Goal: Book appointment/travel/reservation

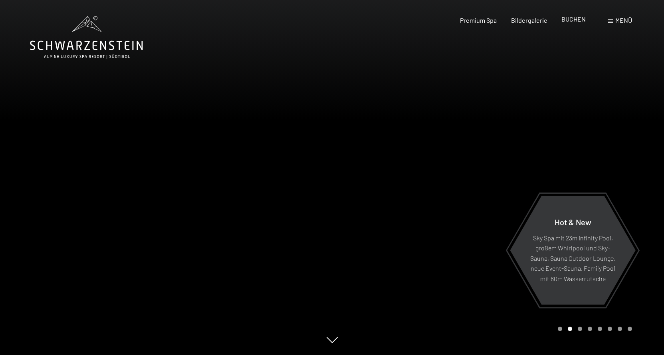
click at [575, 22] on span "BUCHEN" at bounding box center [573, 19] width 24 height 8
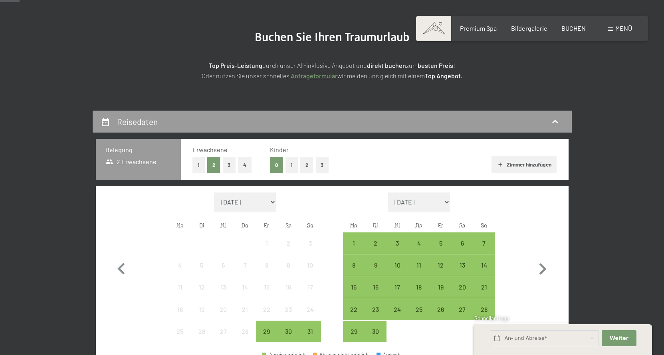
scroll to position [160, 0]
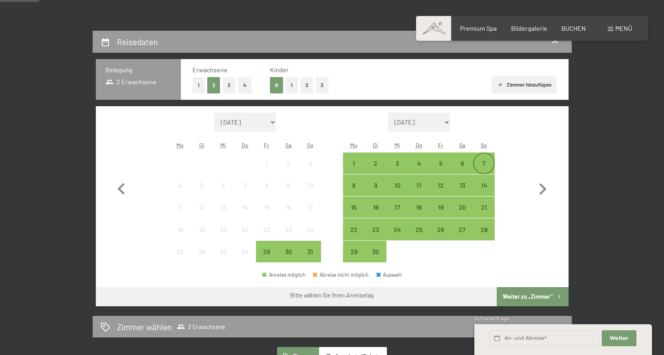
click at [488, 163] on div "7" at bounding box center [484, 170] width 20 height 20
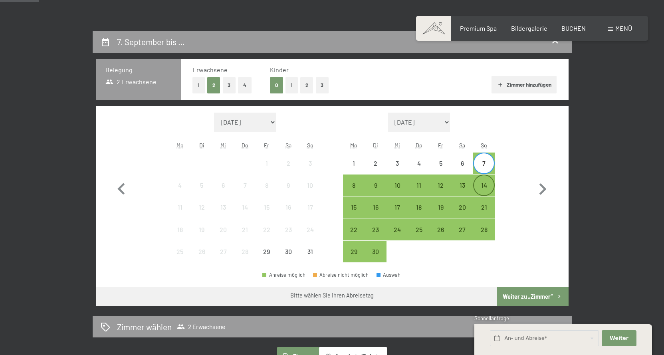
click at [488, 183] on div "14" at bounding box center [484, 192] width 20 height 20
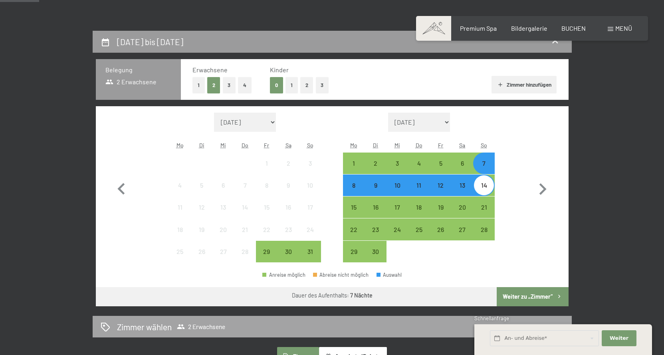
click at [536, 295] on button "Weiter zu „Zimmer“" at bounding box center [532, 296] width 71 height 19
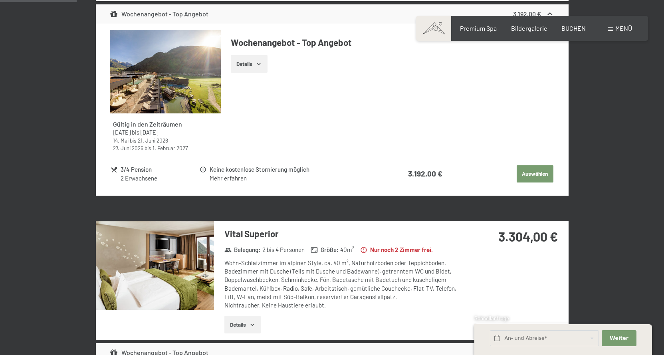
scroll to position [310, 0]
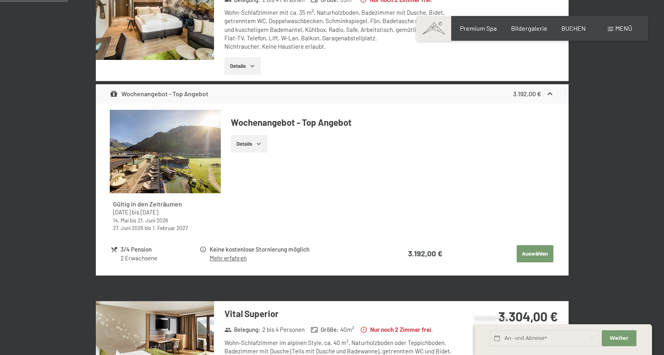
click at [258, 142] on icon "button" at bounding box center [259, 144] width 6 height 6
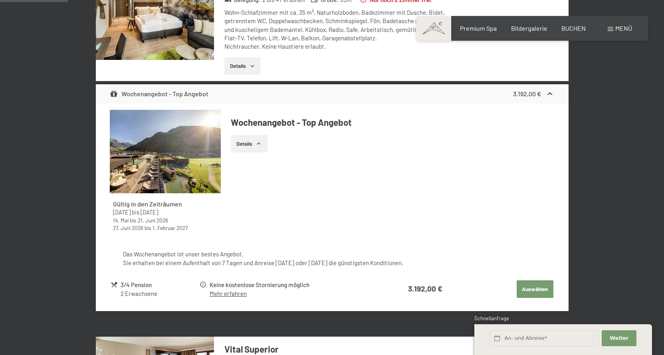
click at [262, 144] on icon "button" at bounding box center [259, 144] width 6 height 6
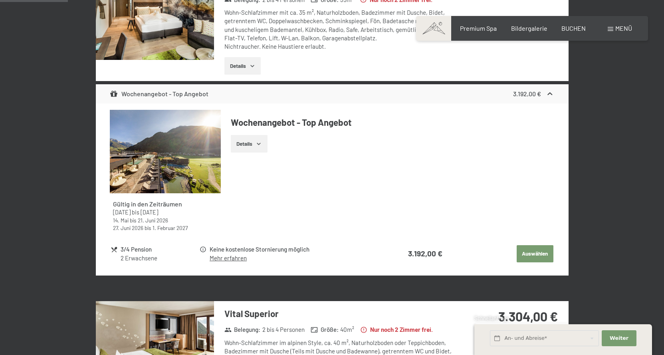
click at [262, 144] on icon "button" at bounding box center [259, 144] width 6 height 6
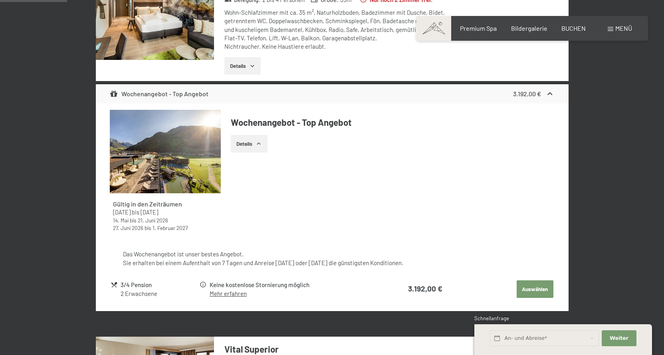
click at [202, 154] on img at bounding box center [165, 151] width 111 height 83
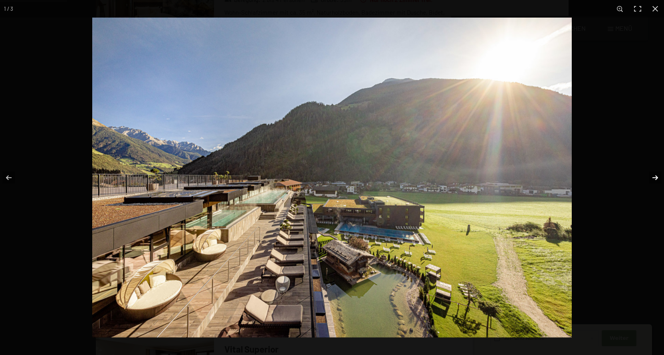
click at [654, 179] on button "button" at bounding box center [650, 178] width 28 height 40
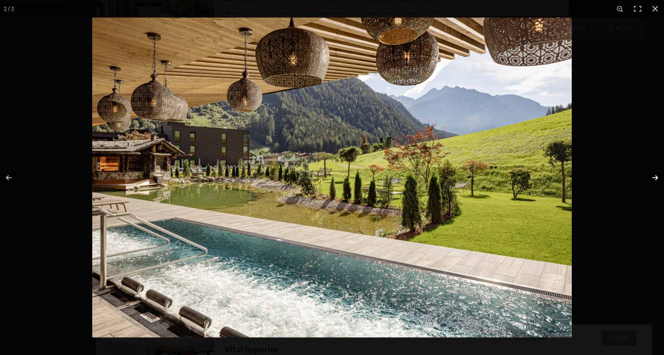
click at [654, 179] on button "button" at bounding box center [650, 178] width 28 height 40
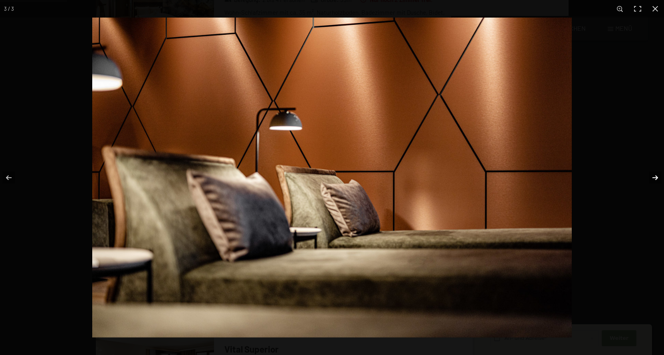
click at [654, 178] on button "button" at bounding box center [650, 178] width 28 height 40
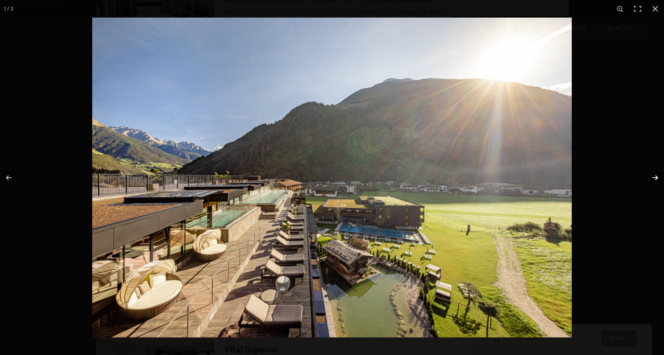
click at [654, 178] on button "button" at bounding box center [650, 178] width 28 height 40
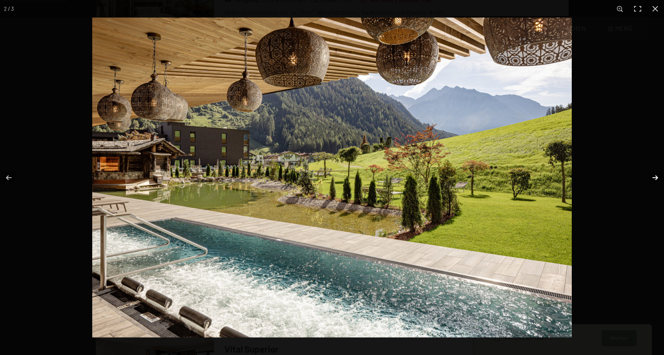
click at [654, 178] on button "button" at bounding box center [650, 178] width 28 height 40
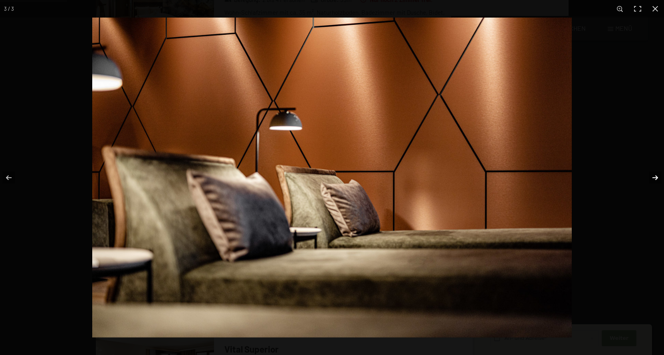
click at [654, 178] on button "button" at bounding box center [650, 178] width 28 height 40
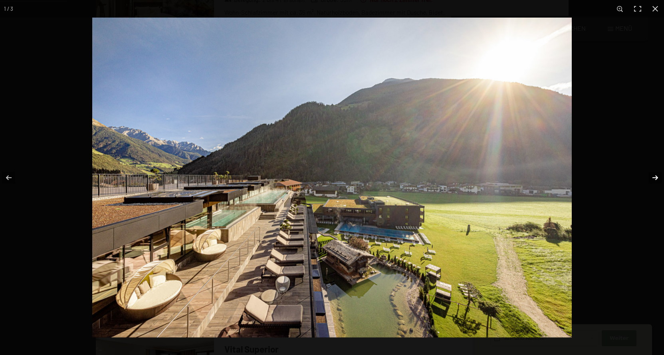
click at [654, 178] on button "button" at bounding box center [650, 178] width 28 height 40
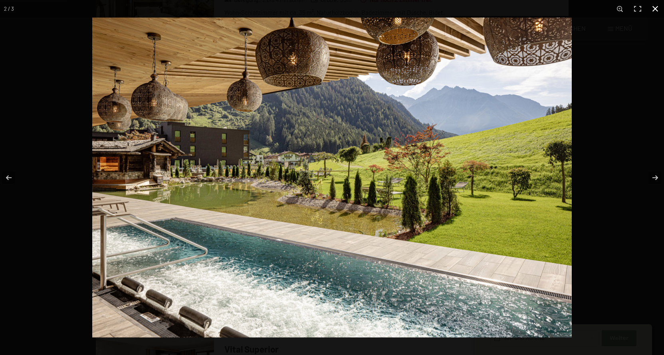
click at [657, 5] on button "button" at bounding box center [656, 9] width 18 height 18
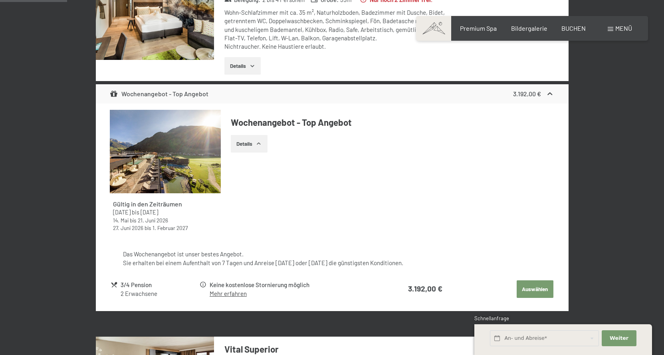
click at [527, 288] on button "Auswählen" at bounding box center [535, 289] width 37 height 18
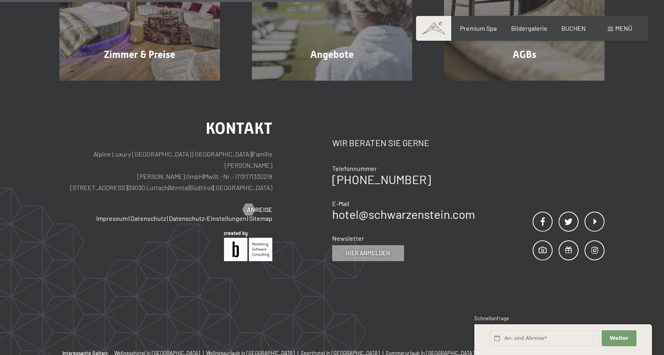
scroll to position [190, 0]
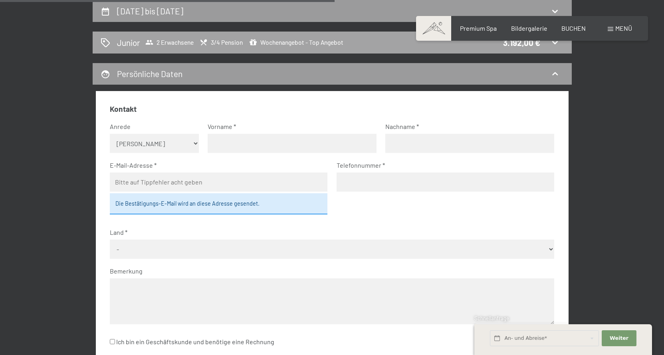
click at [318, 43] on span "Wochenangebot - Top Angebot" at bounding box center [296, 42] width 94 height 8
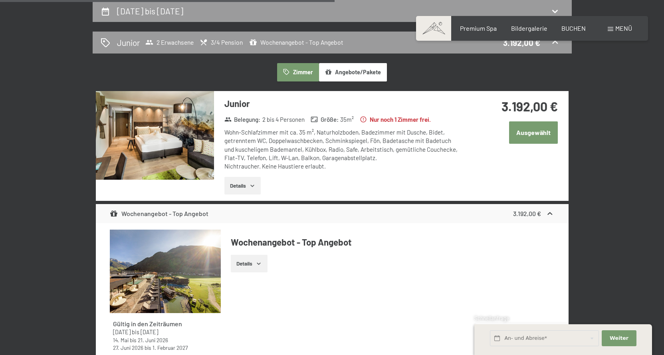
click at [528, 136] on button "Ausgewählt" at bounding box center [533, 132] width 49 height 22
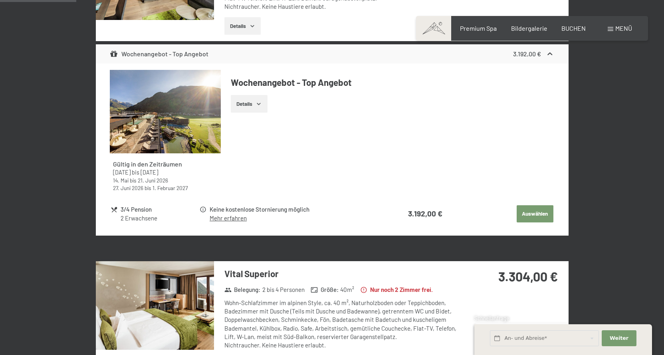
scroll to position [310, 0]
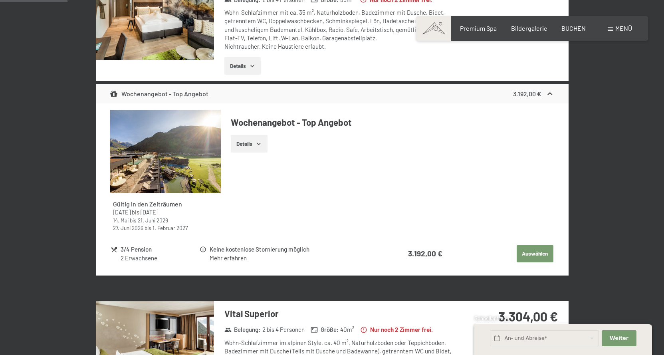
click at [262, 144] on icon "button" at bounding box center [259, 144] width 6 height 6
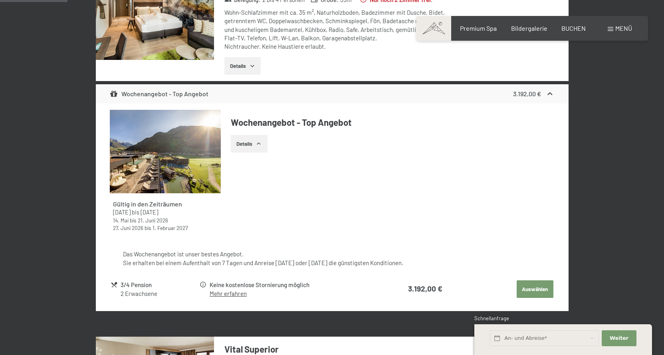
click at [533, 294] on button "Auswählen" at bounding box center [535, 289] width 37 height 18
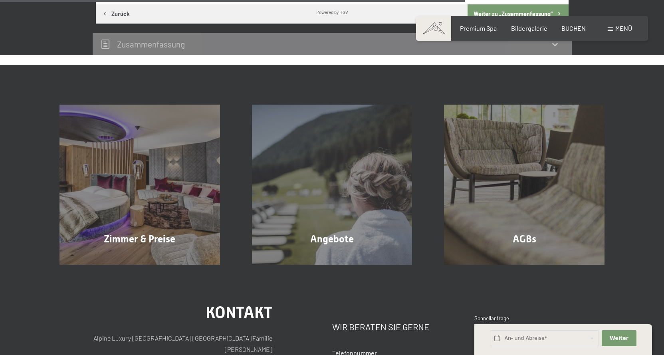
scroll to position [710, 0]
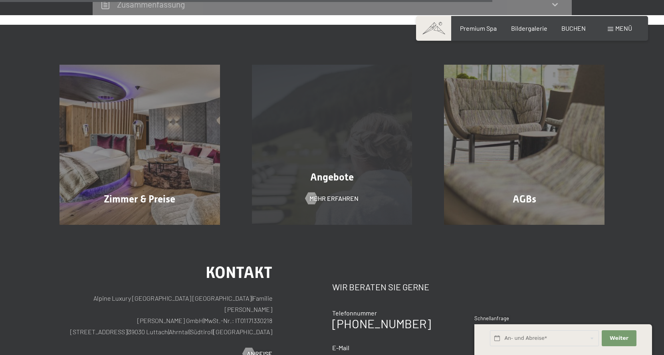
click at [367, 181] on div "Angebote" at bounding box center [332, 177] width 192 height 14
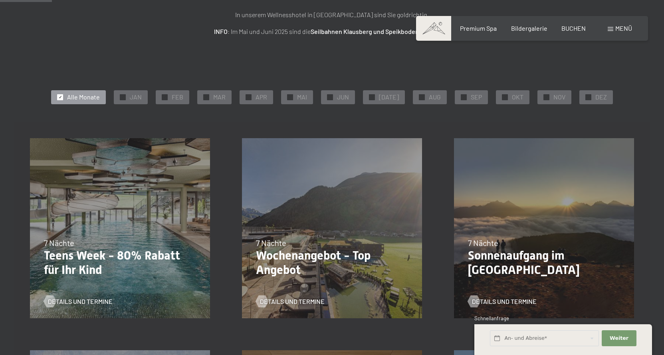
scroll to position [160, 0]
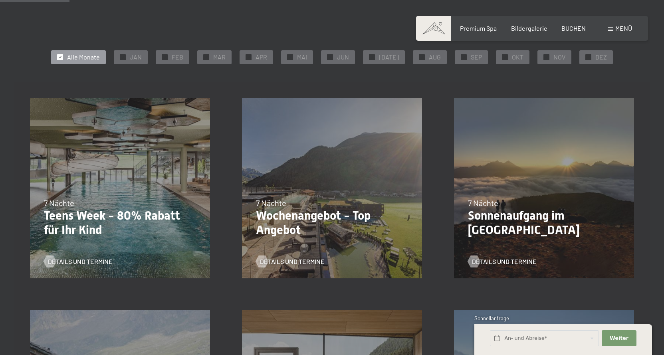
click at [299, 251] on div "Details und Termine" at bounding box center [329, 255] width 146 height 21
click at [302, 262] on span "Details und Termine" at bounding box center [300, 261] width 65 height 9
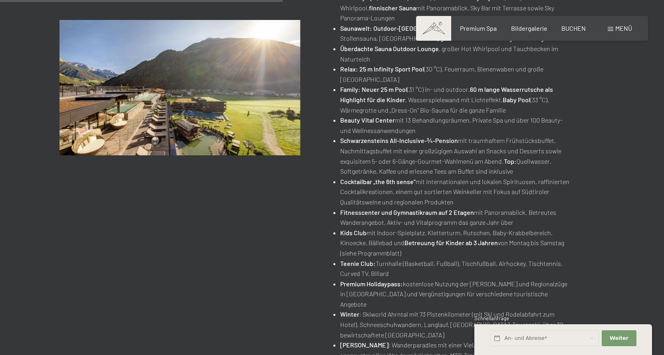
scroll to position [399, 0]
